Goal: Task Accomplishment & Management: Manage account settings

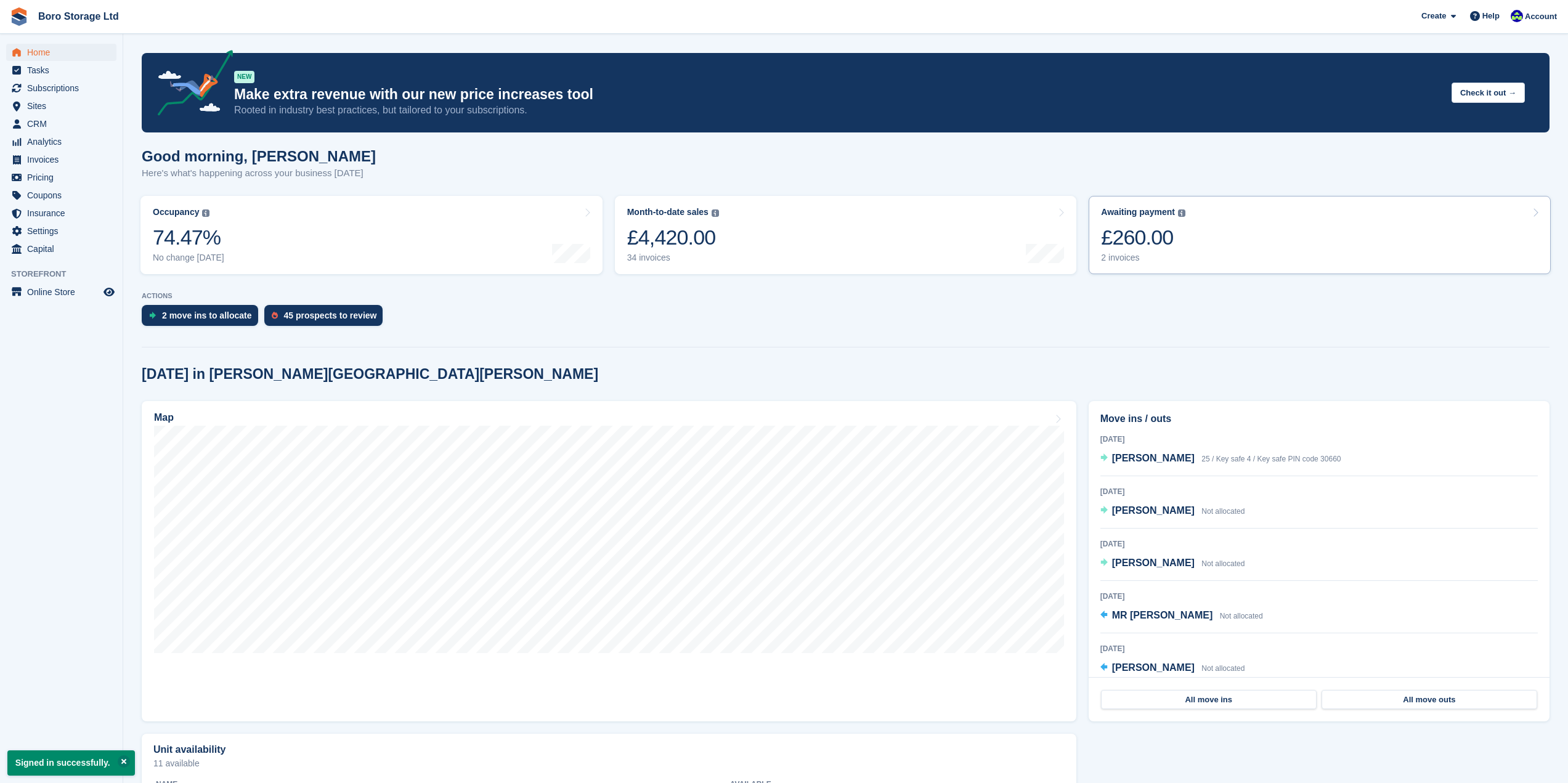
click at [1134, 261] on div "2 invoices" at bounding box center [1143, 258] width 85 height 11
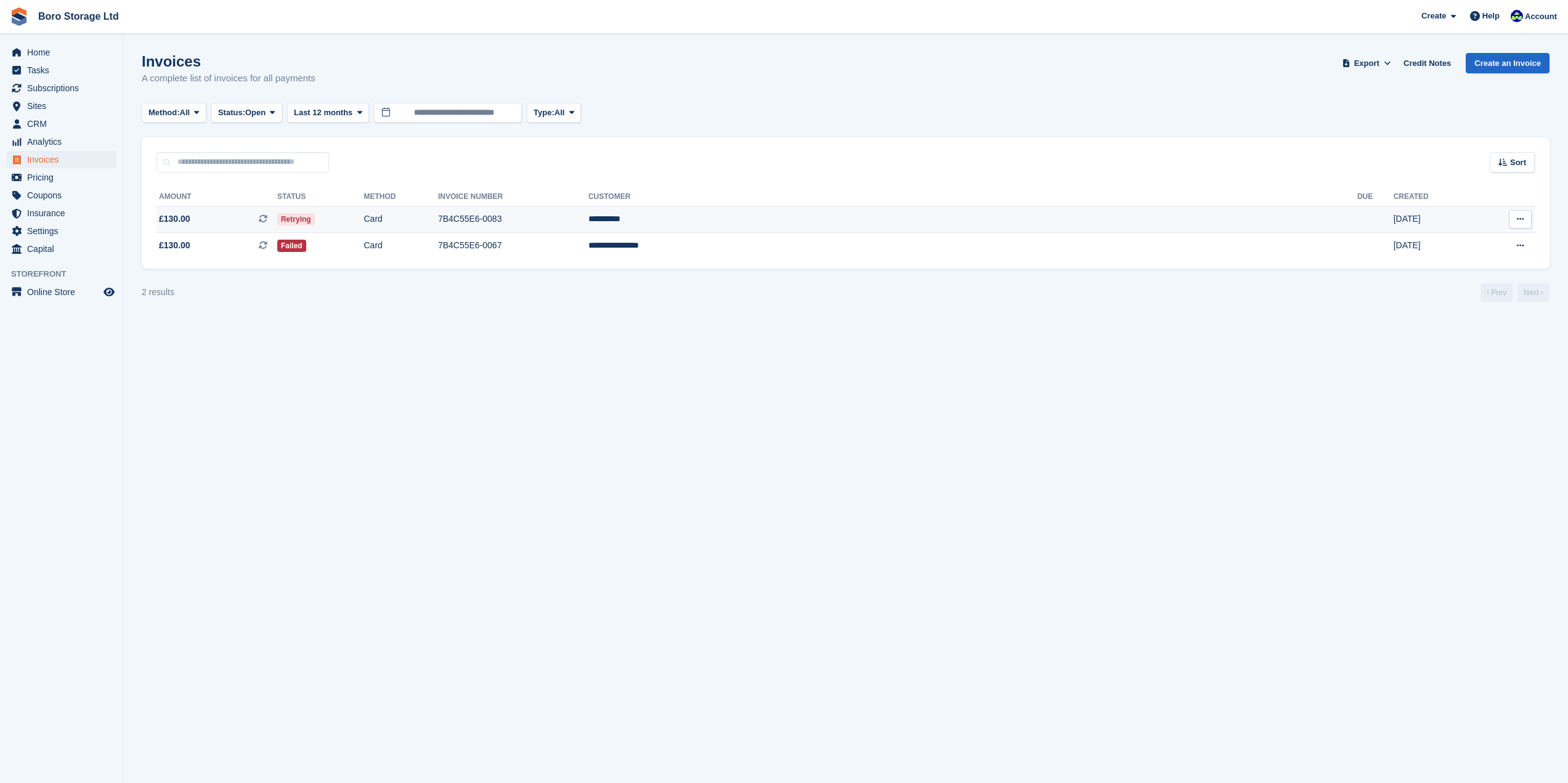
click at [588, 214] on td "7B4C55E6-0083" at bounding box center [513, 219] width 150 height 26
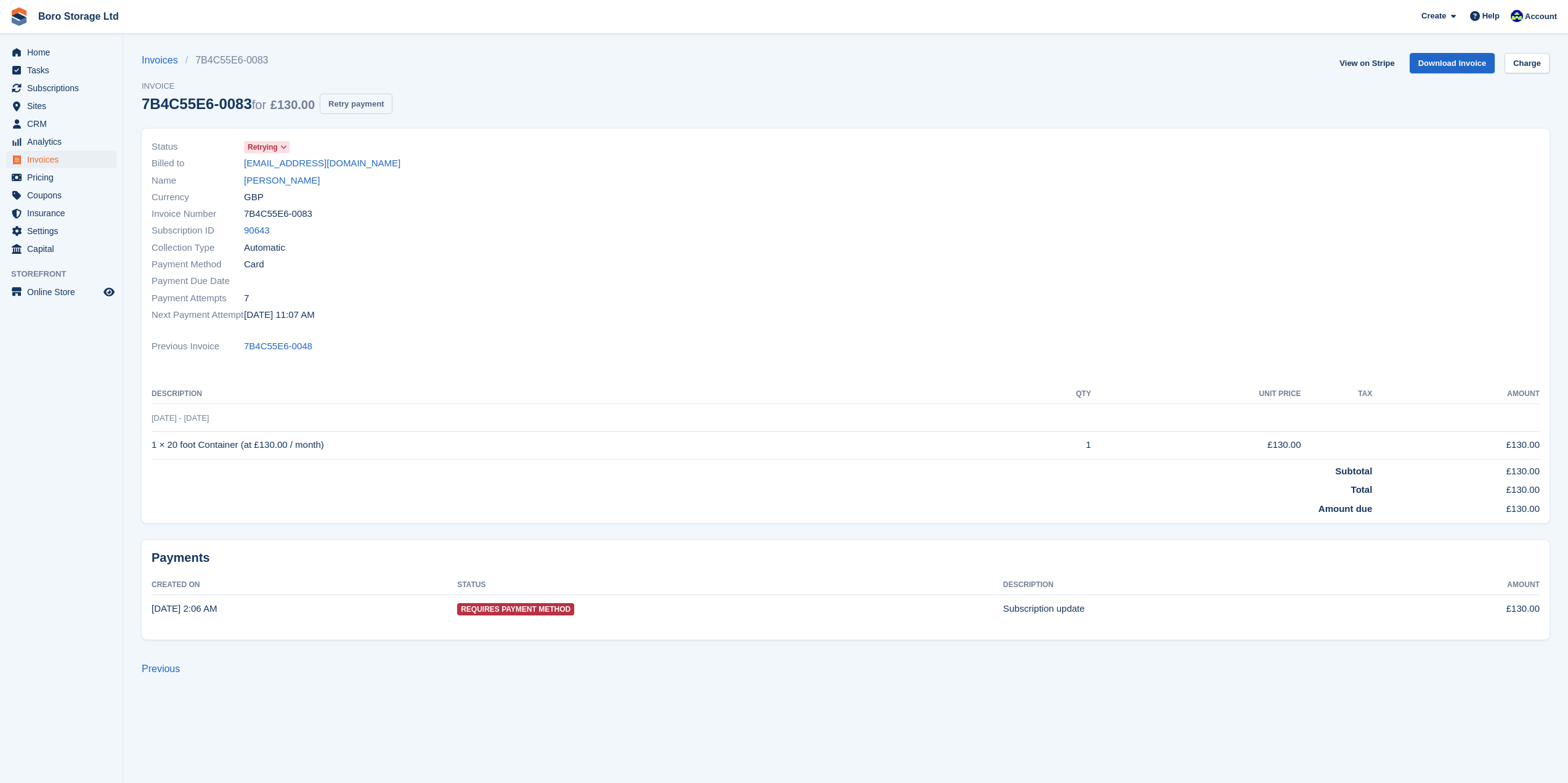
click at [357, 100] on button "Retry payment" at bounding box center [356, 103] width 73 height 21
click at [367, 101] on button "Retry payment" at bounding box center [356, 103] width 73 height 21
drag, startPoint x: 372, startPoint y: 162, endPoint x: 241, endPoint y: 168, distance: 131.1
click at [241, 168] on div "Billed to elcoatep11@gmail.com" at bounding box center [495, 163] width 687 height 16
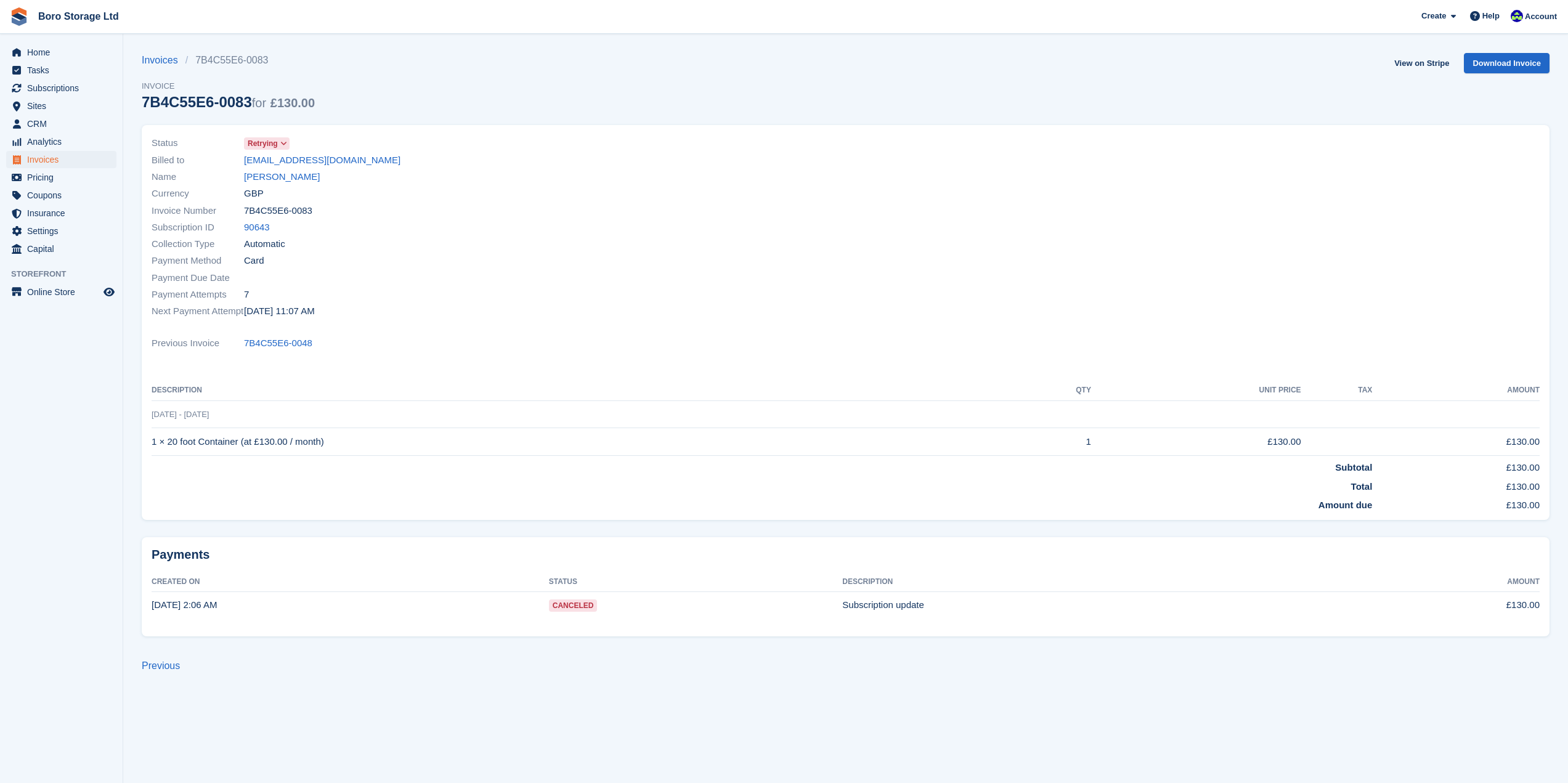
drag, startPoint x: 493, startPoint y: 212, endPoint x: 468, endPoint y: 163, distance: 55.0
click at [493, 212] on div "Invoice Number 7B4C55E6-0083" at bounding box center [495, 210] width 687 height 16
drag, startPoint x: 370, startPoint y: 163, endPoint x: 242, endPoint y: 167, distance: 128.1
click at [242, 167] on div "Billed to elcoatep11@gmail.com" at bounding box center [495, 160] width 687 height 16
copy div "elcoatep11@gmail.com"
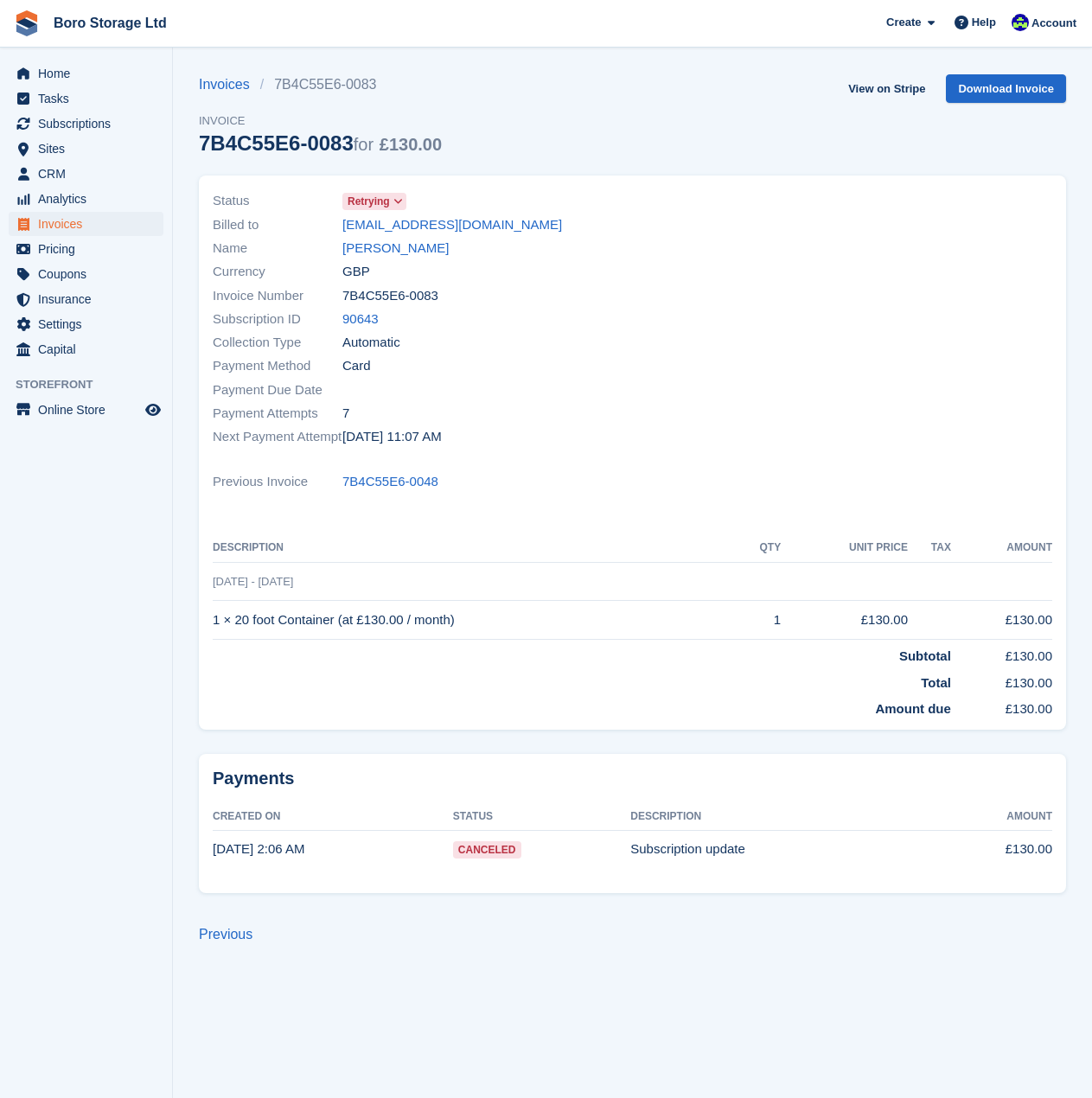
click at [594, 253] on div "Name Gary Scott" at bounding box center [418, 248] width 410 height 23
drag, startPoint x: 493, startPoint y: 228, endPoint x: 345, endPoint y: 234, distance: 148.1
click at [345, 234] on div "Billed to elcoatep11@gmail.com" at bounding box center [418, 224] width 410 height 23
copy link "elcoatep11@gmail.com"
click at [641, 125] on div "Invoices 7B4C55E6-0083 Invoice 7B4C55E6-0083 for £130.00 View on Stripe Downloa…" at bounding box center [632, 124] width 867 height 101
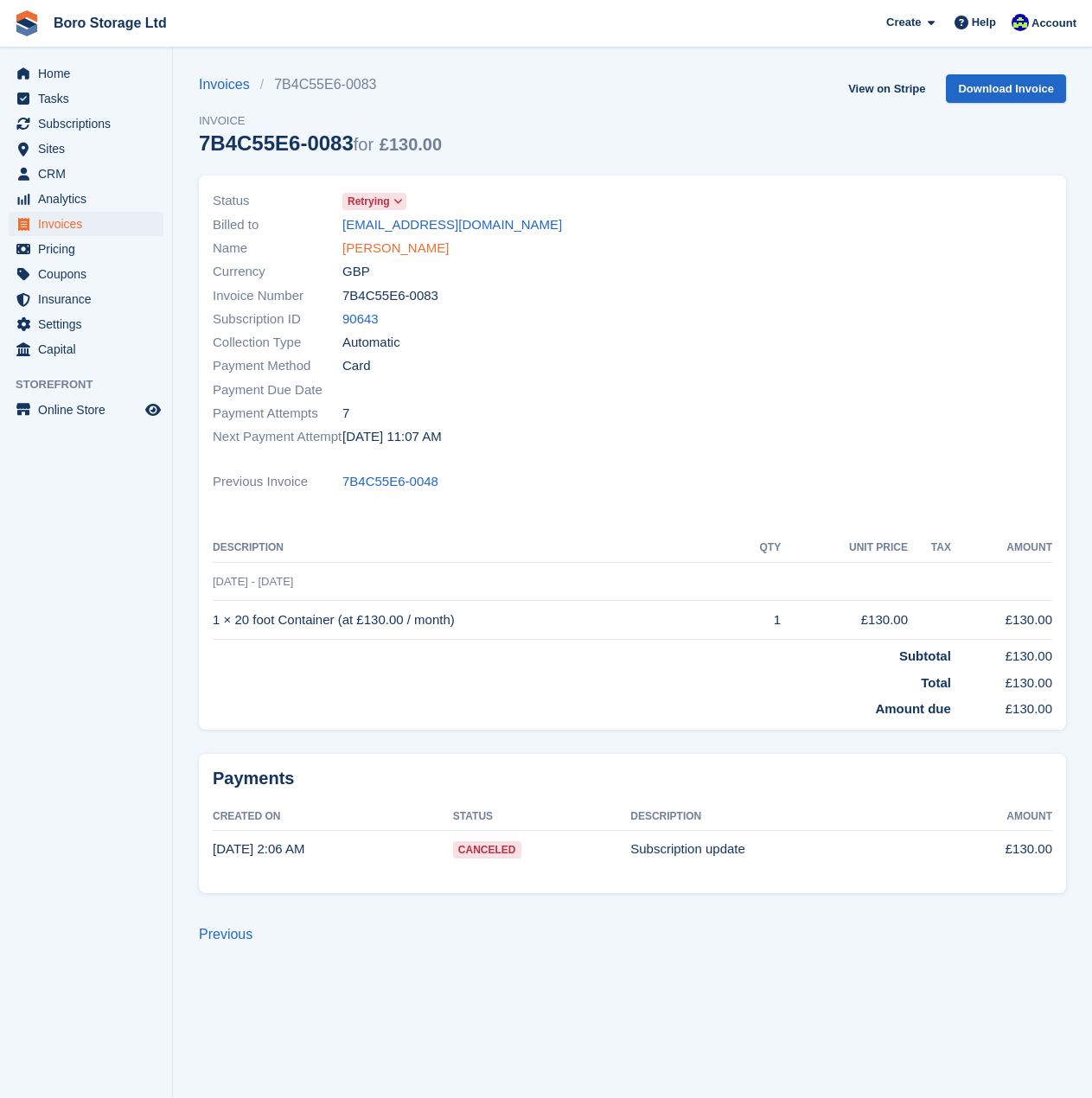
click at [368, 255] on link "Gary Scott" at bounding box center [396, 249] width 106 height 20
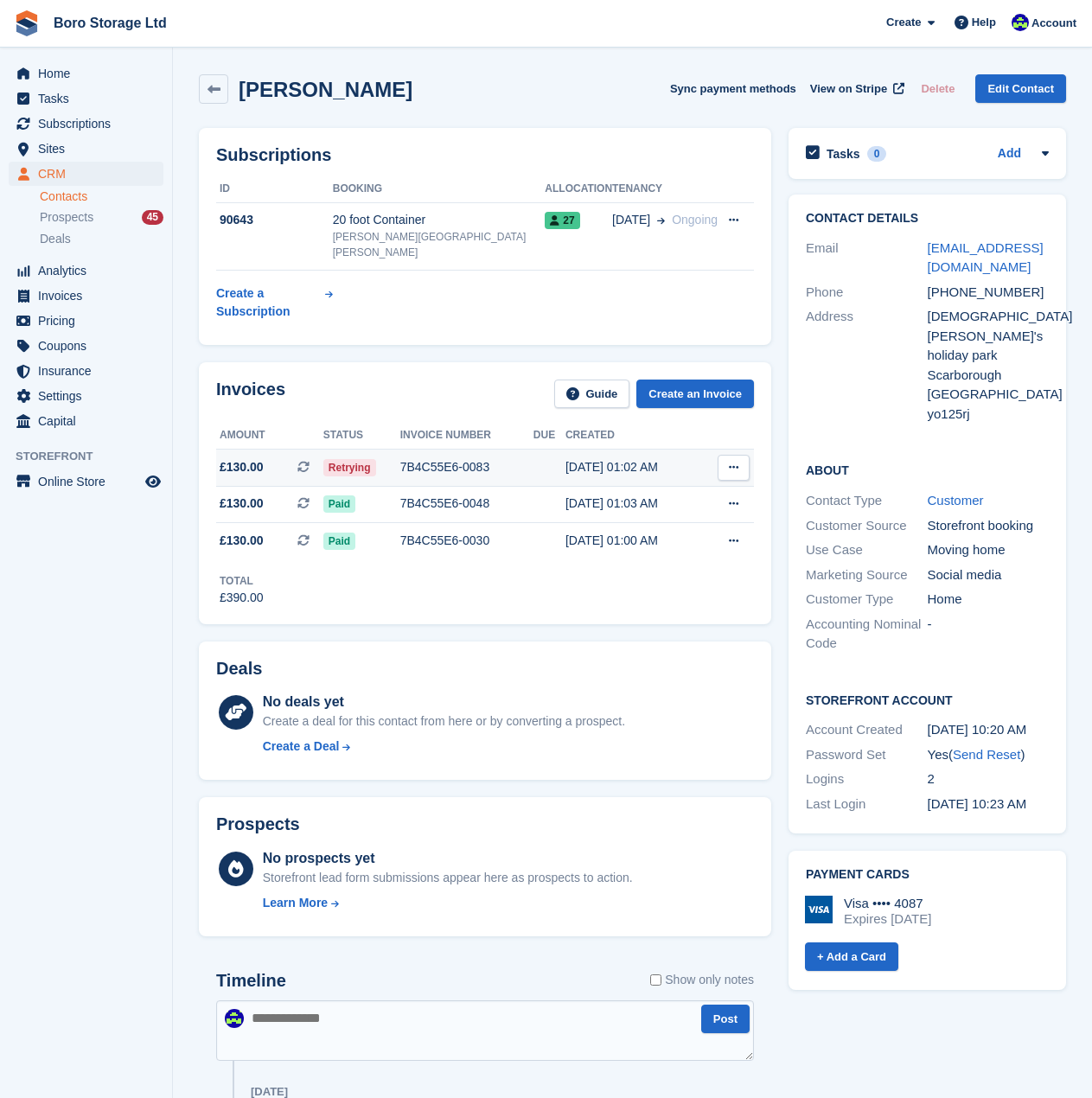
click at [248, 458] on span "£130.00" at bounding box center [242, 467] width 44 height 18
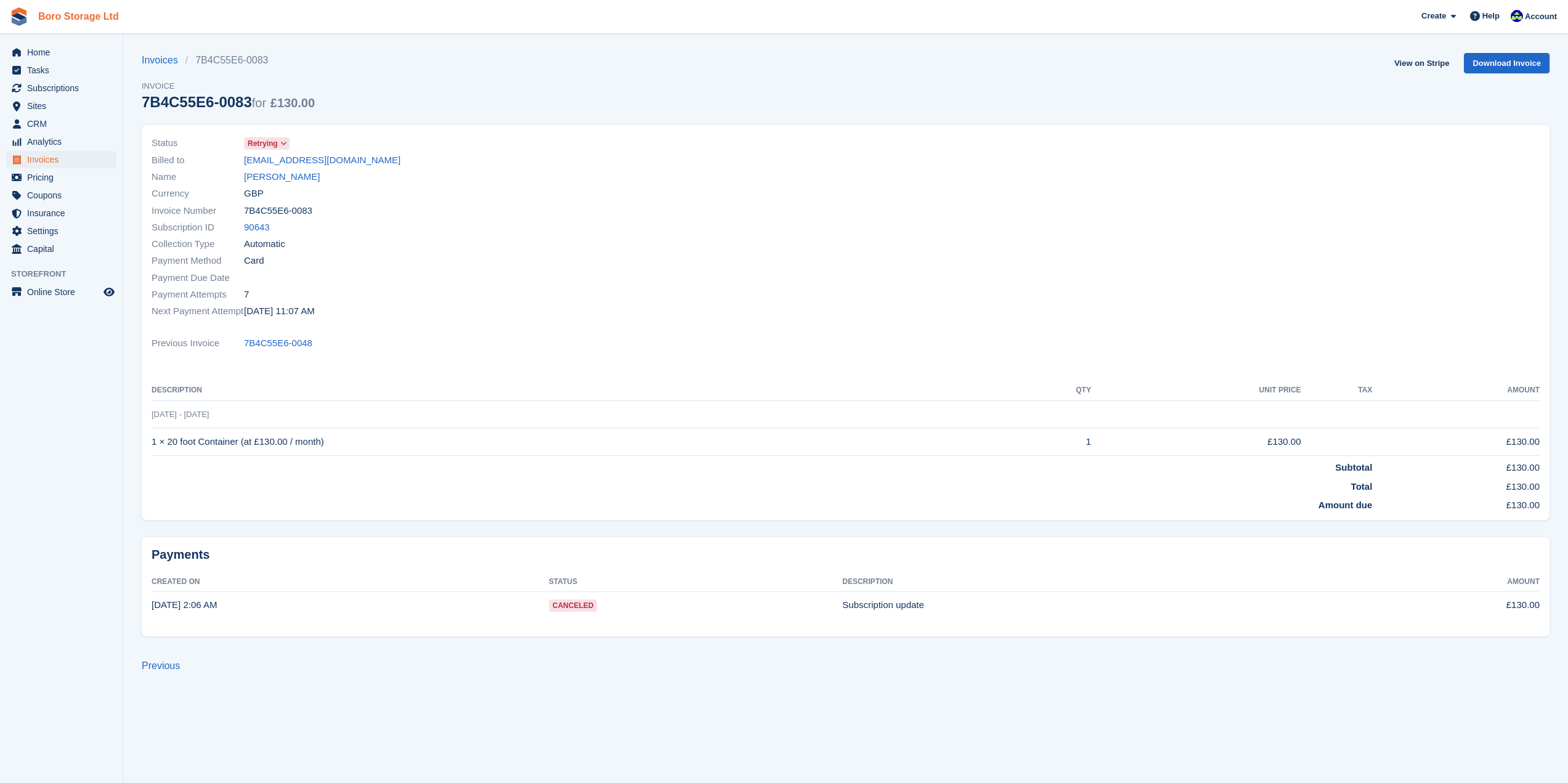
click at [63, 18] on link "Boro Storage Ltd" at bounding box center [78, 16] width 90 height 21
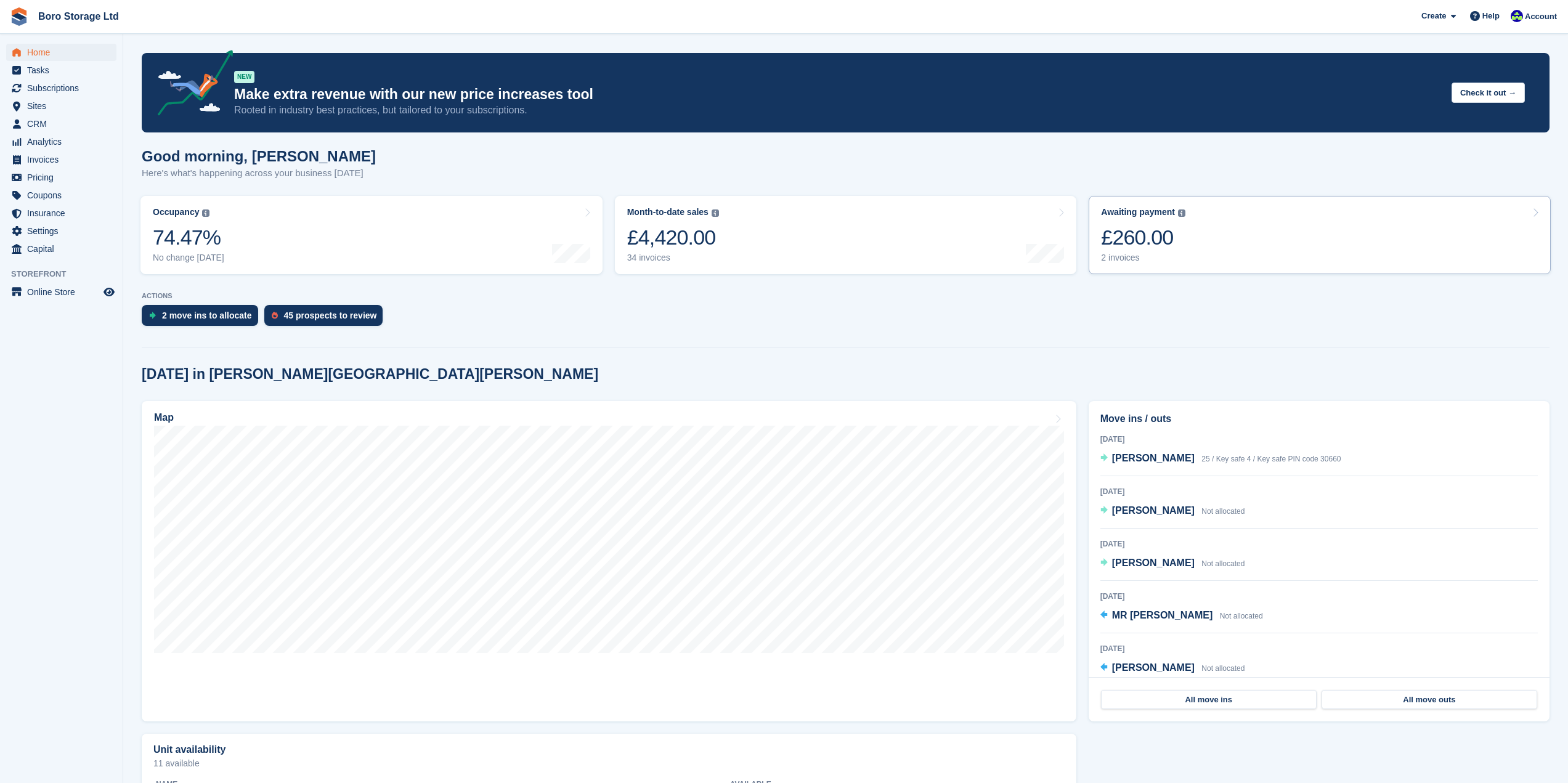
click at [1119, 261] on div "2 invoices" at bounding box center [1143, 258] width 85 height 11
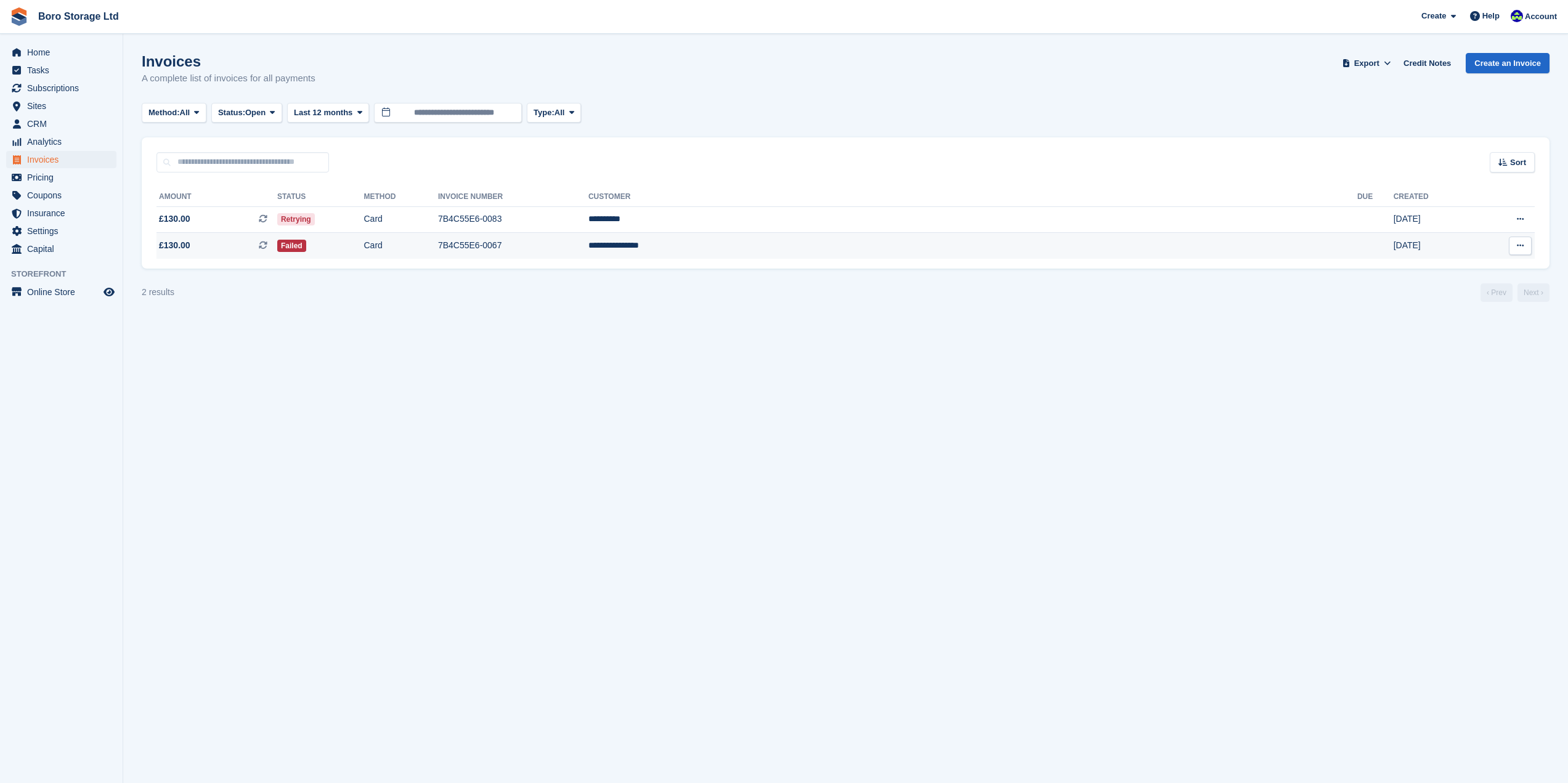
click at [1511, 249] on button at bounding box center [1520, 246] width 23 height 19
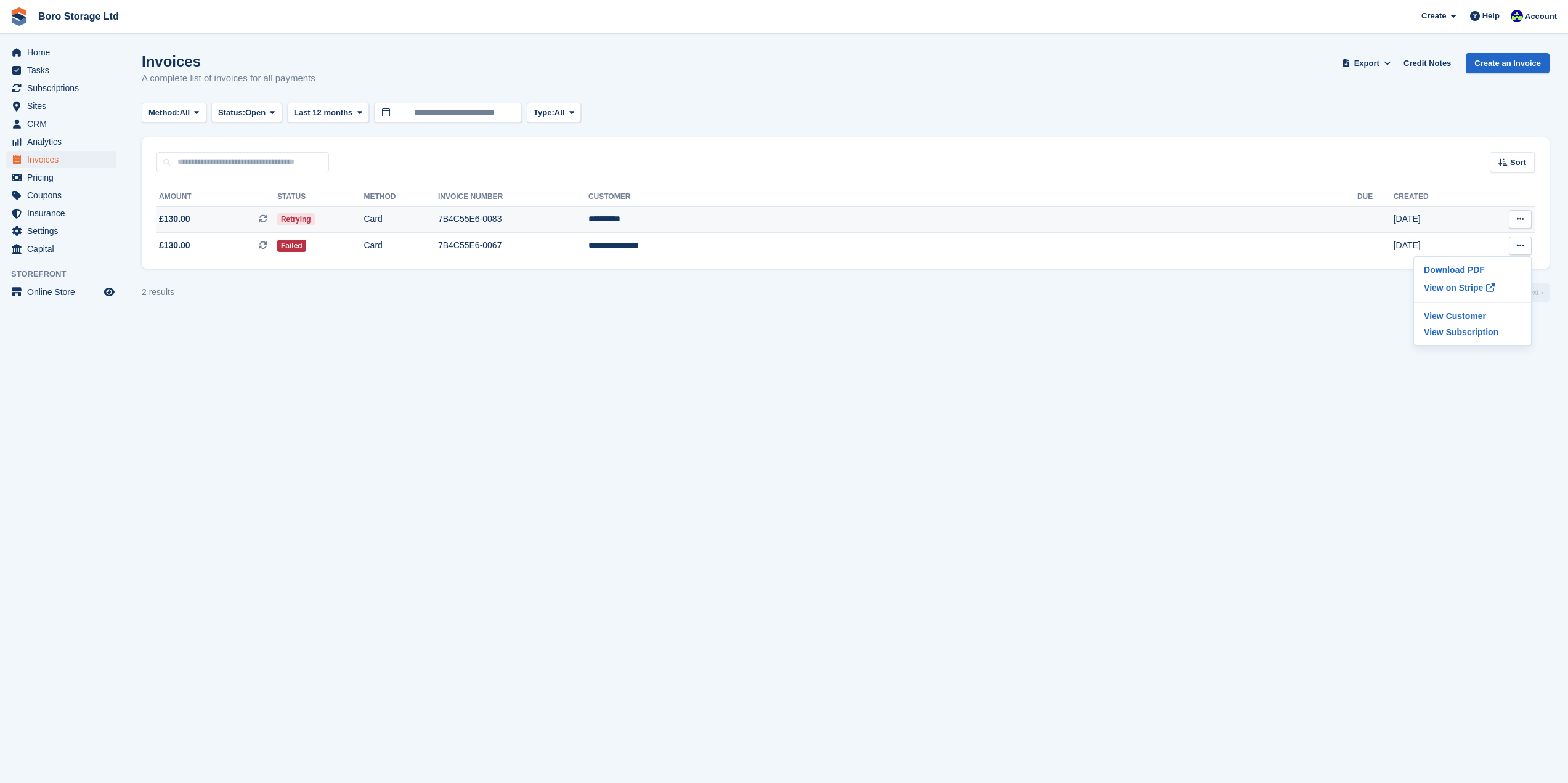
click at [588, 217] on td "7B4C55E6-0083" at bounding box center [513, 219] width 150 height 26
click at [588, 221] on td "7B4C55E6-0083" at bounding box center [513, 219] width 150 height 26
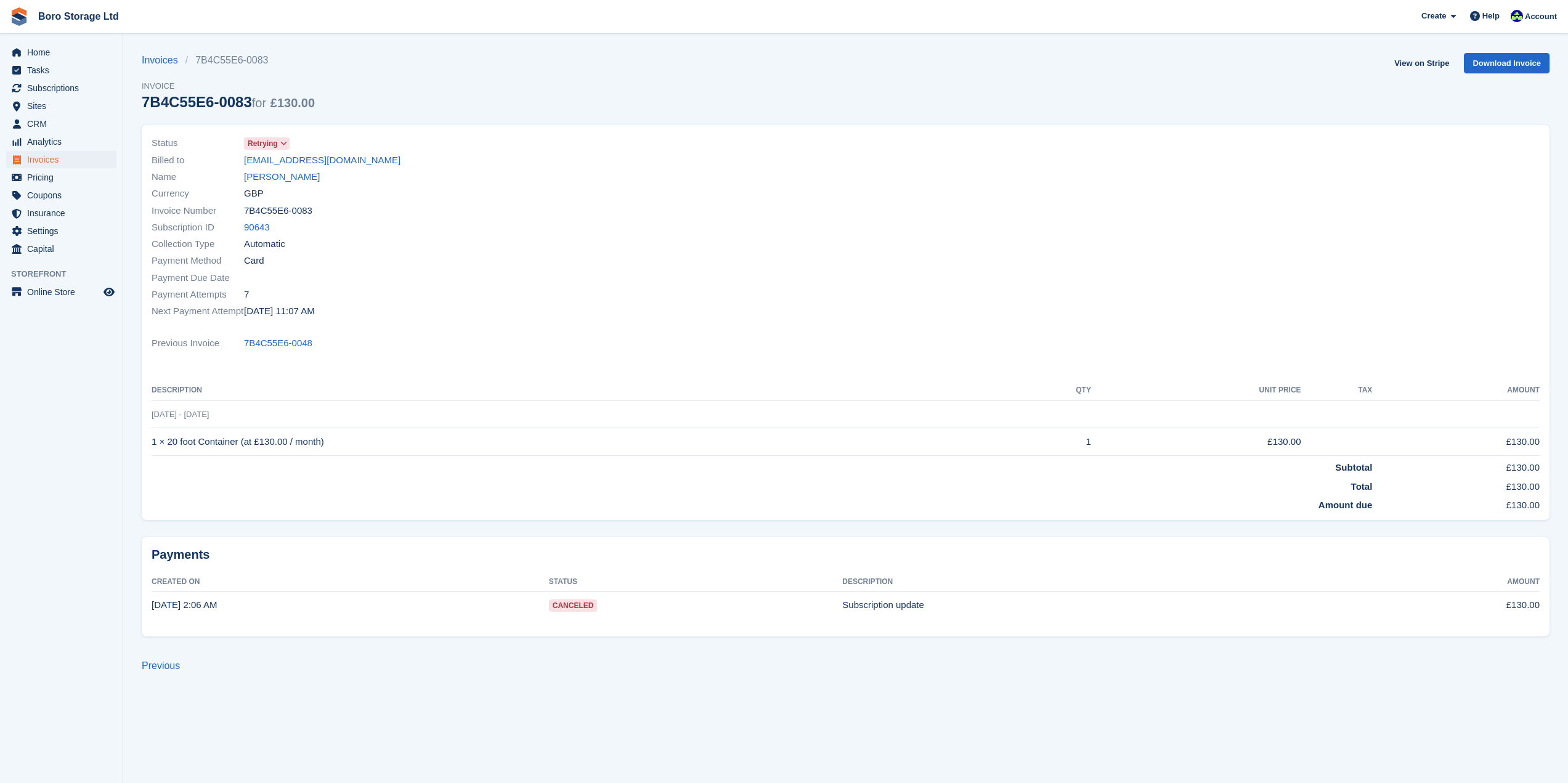
click at [585, 604] on span "Canceled" at bounding box center [573, 606] width 48 height 12
drag, startPoint x: 284, startPoint y: 135, endPoint x: 281, endPoint y: 142, distance: 7.6
click at [283, 136] on div "Status Retrying" at bounding box center [495, 142] width 687 height 16
click at [281, 142] on icon at bounding box center [284, 143] width 7 height 7
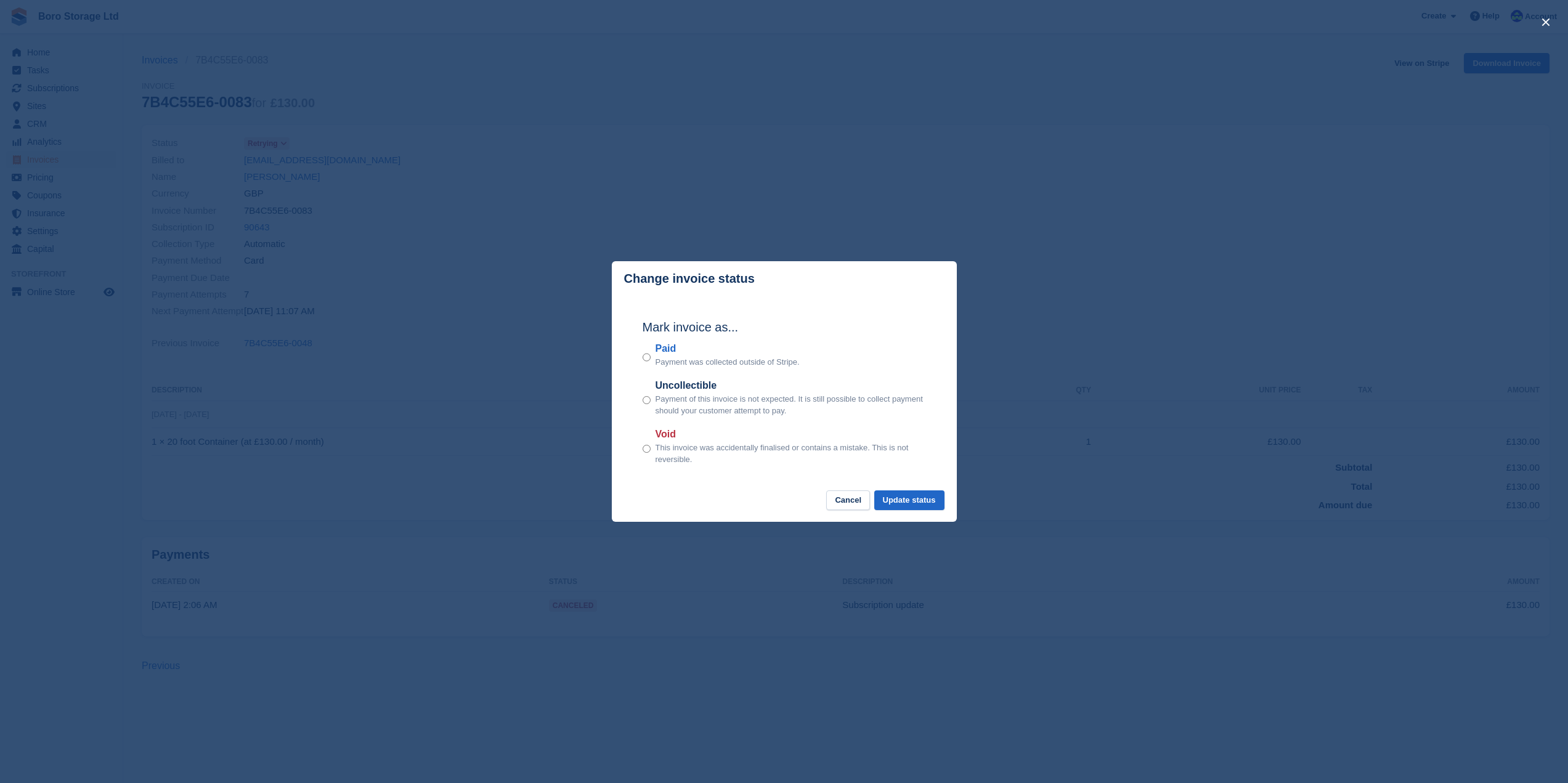
click at [587, 98] on div "close" at bounding box center [784, 391] width 1568 height 783
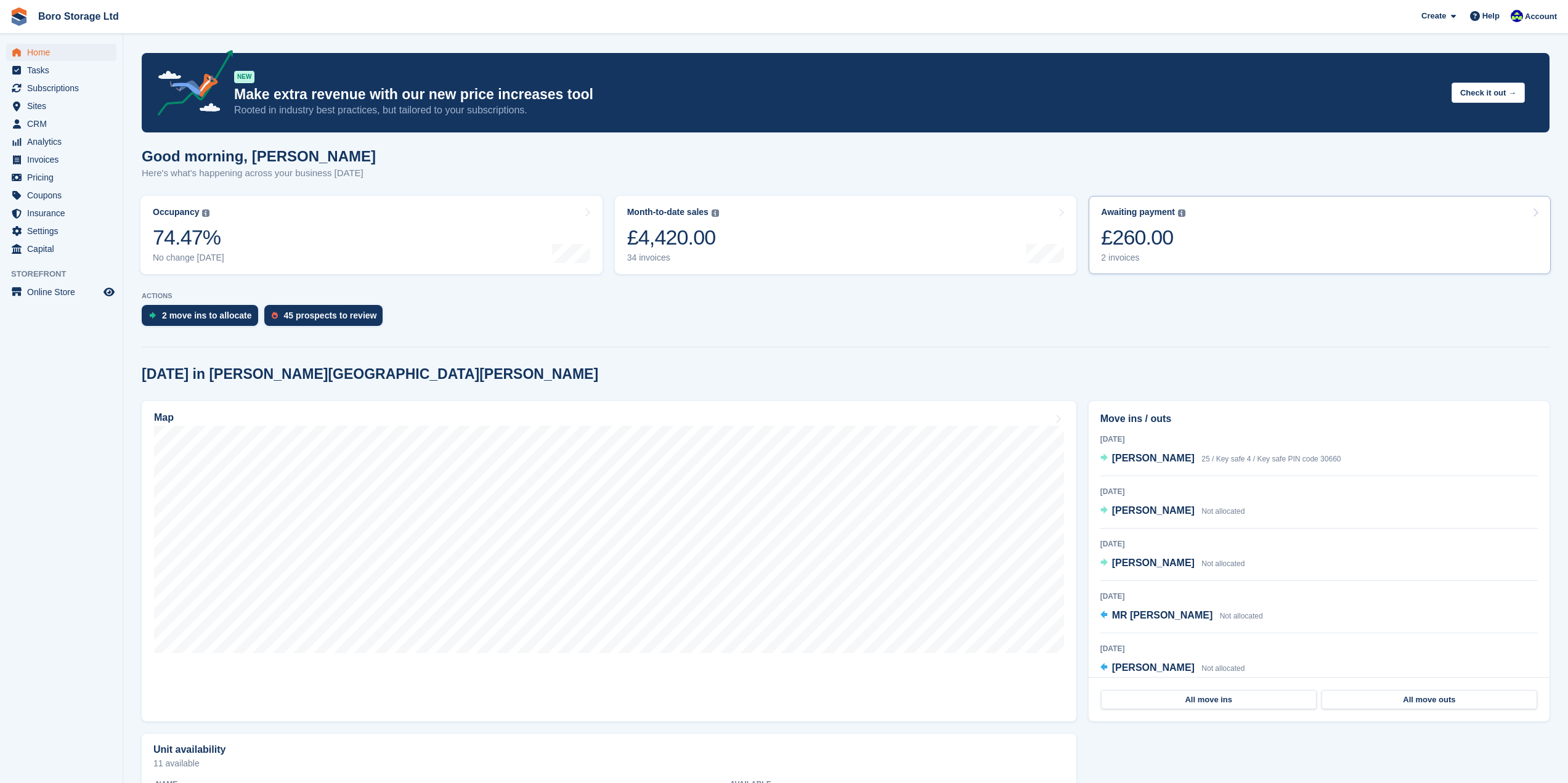
click at [1114, 261] on div "2 invoices" at bounding box center [1143, 258] width 85 height 11
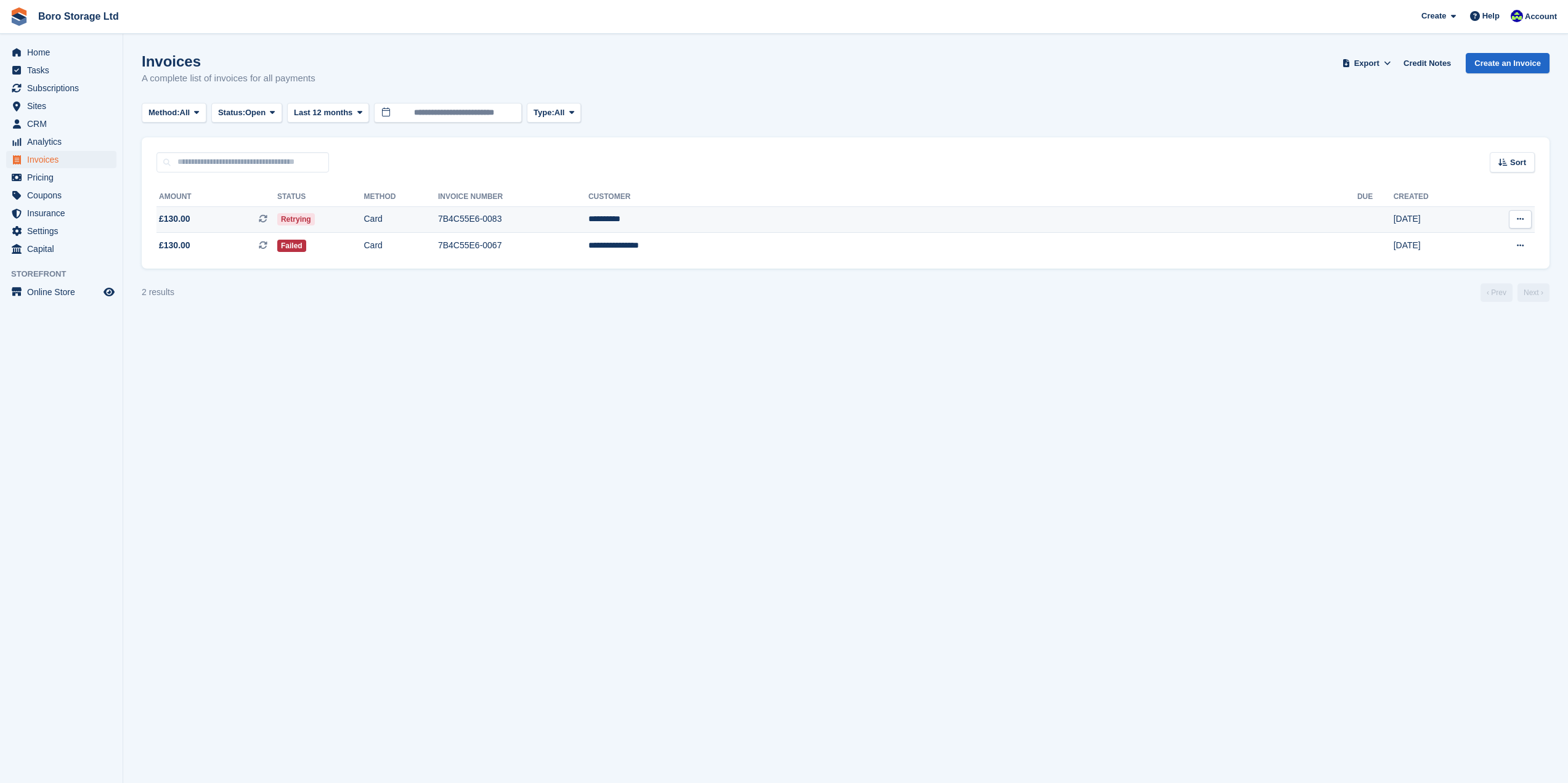
click at [1527, 219] on button at bounding box center [1520, 219] width 23 height 19
click at [315, 216] on span "Retrying" at bounding box center [296, 219] width 38 height 12
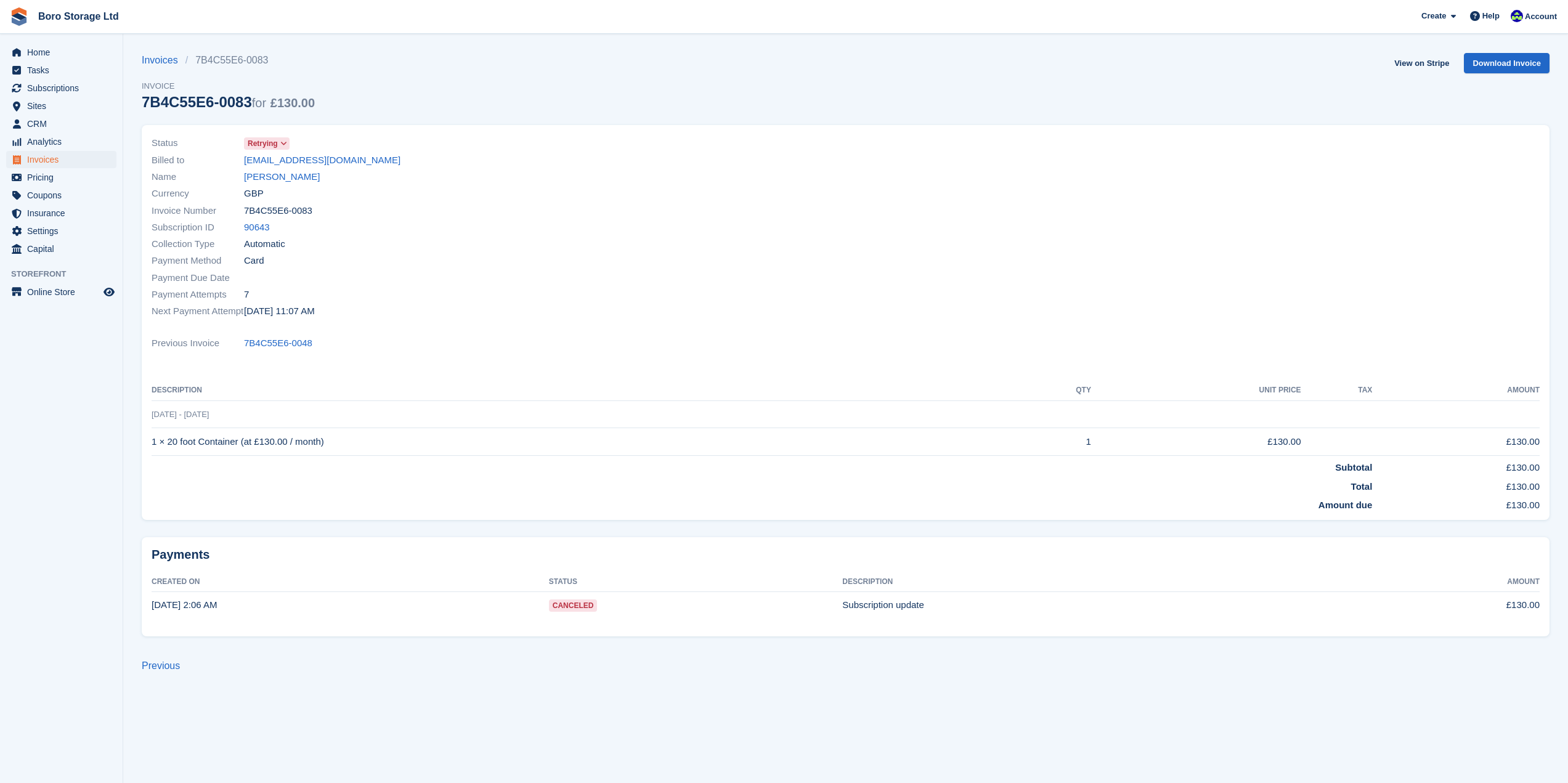
click at [277, 142] on span "Retrying" at bounding box center [267, 143] width 46 height 12
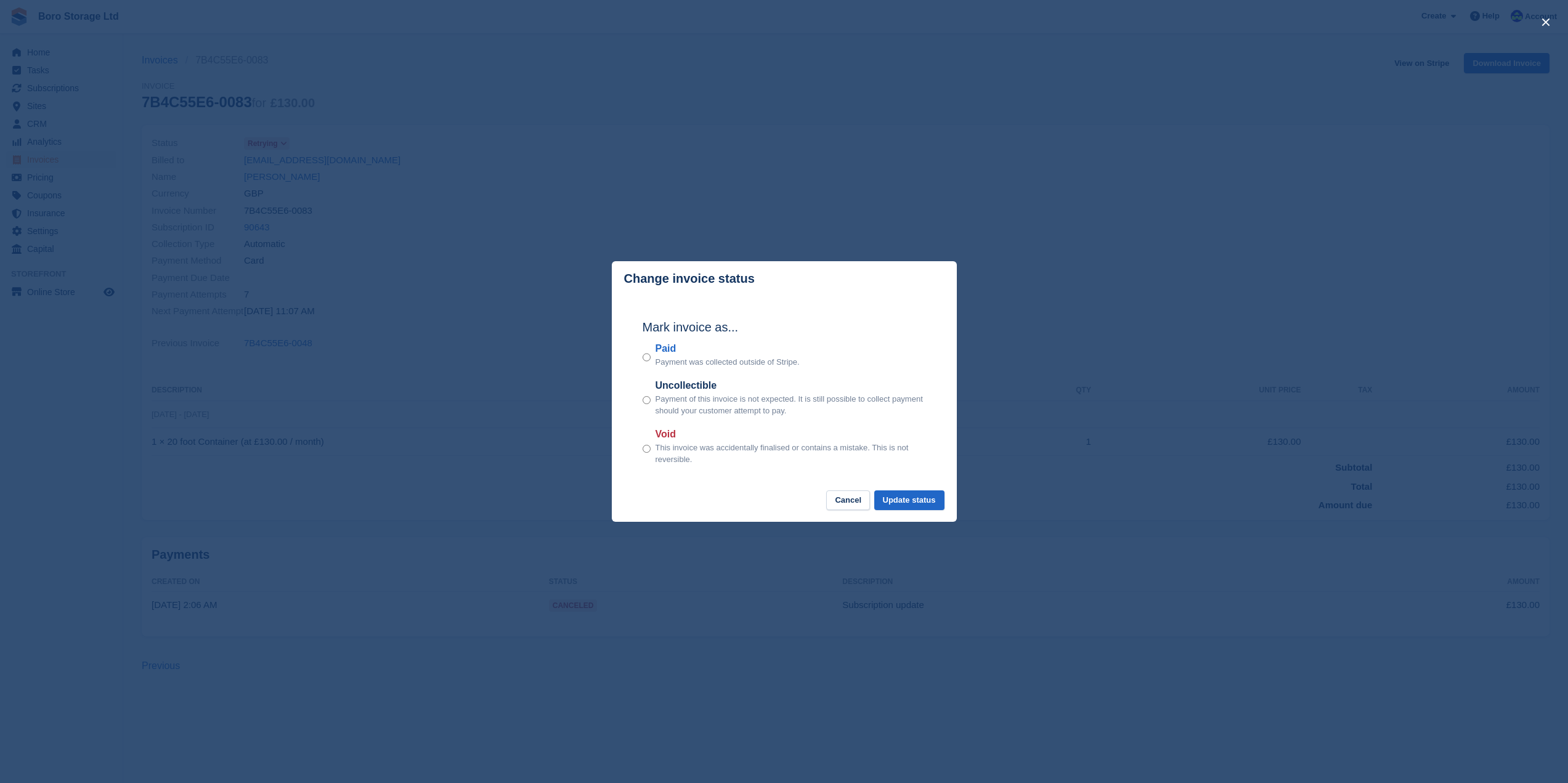
click at [516, 127] on div "close" at bounding box center [784, 391] width 1568 height 783
